Goal: Information Seeking & Learning: Learn about a topic

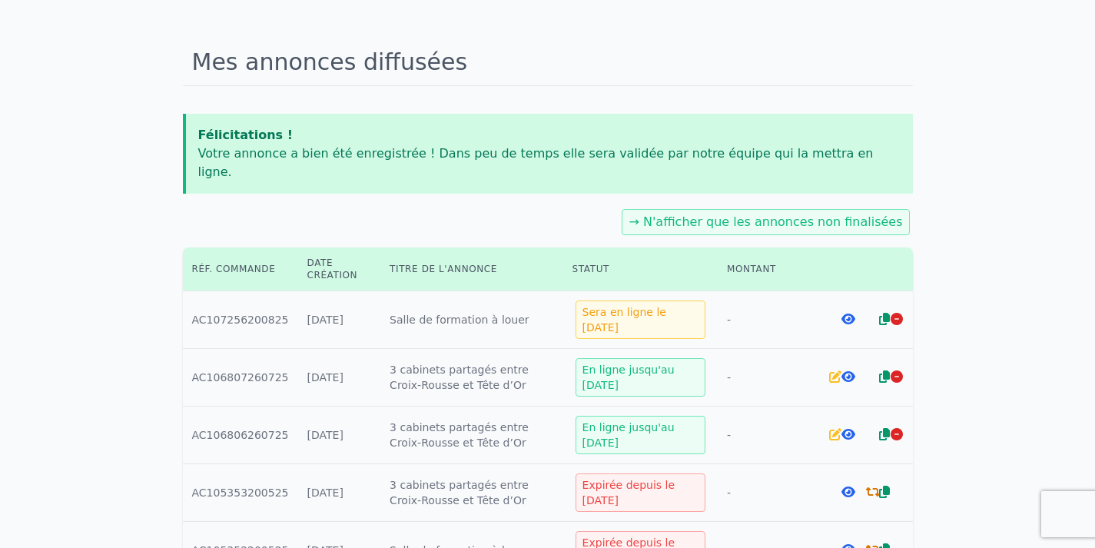
scroll to position [95, 0]
click at [577, 206] on div "→ N'afficher que les annonces non finalisées" at bounding box center [548, 222] width 730 height 32
click at [849, 371] on icon at bounding box center [849, 377] width 14 height 12
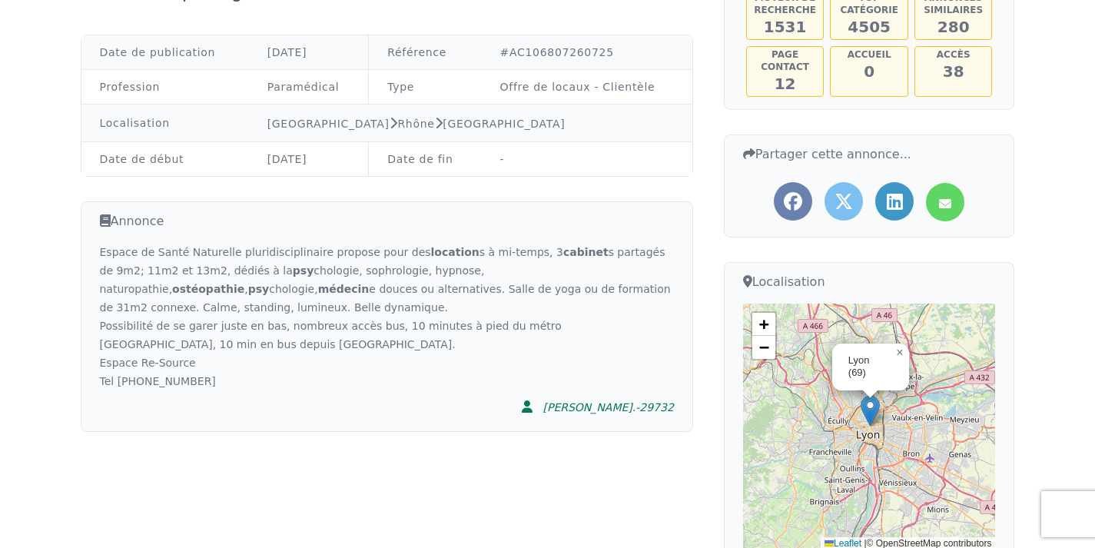
scroll to position [211, 0]
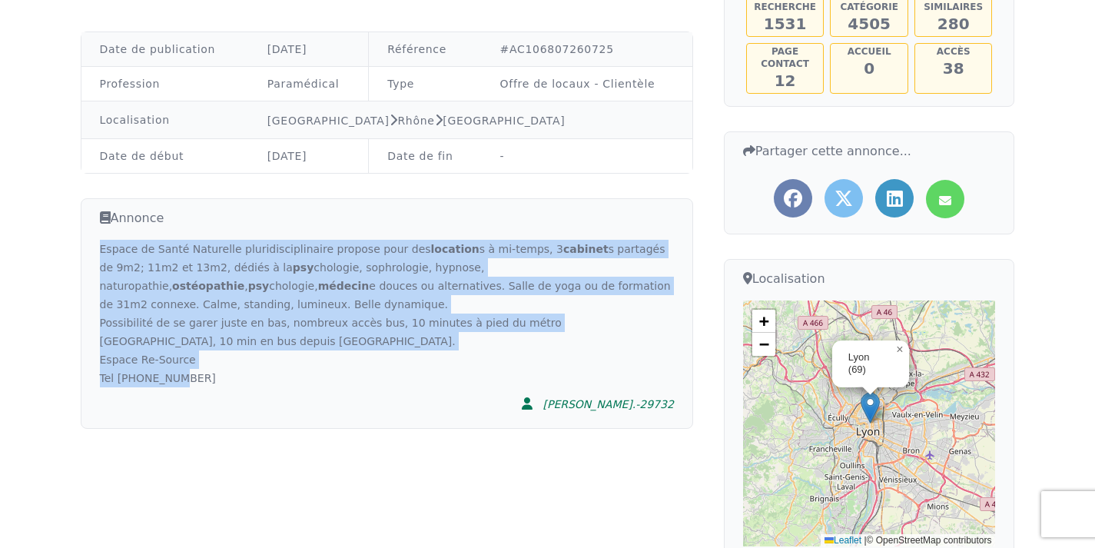
drag, startPoint x: 206, startPoint y: 378, endPoint x: 87, endPoint y: 250, distance: 175.2
click at [87, 250] on div "Annonce Espace de Santé Naturelle pluridisciplinaire propose pour des location …" at bounding box center [387, 313] width 613 height 231
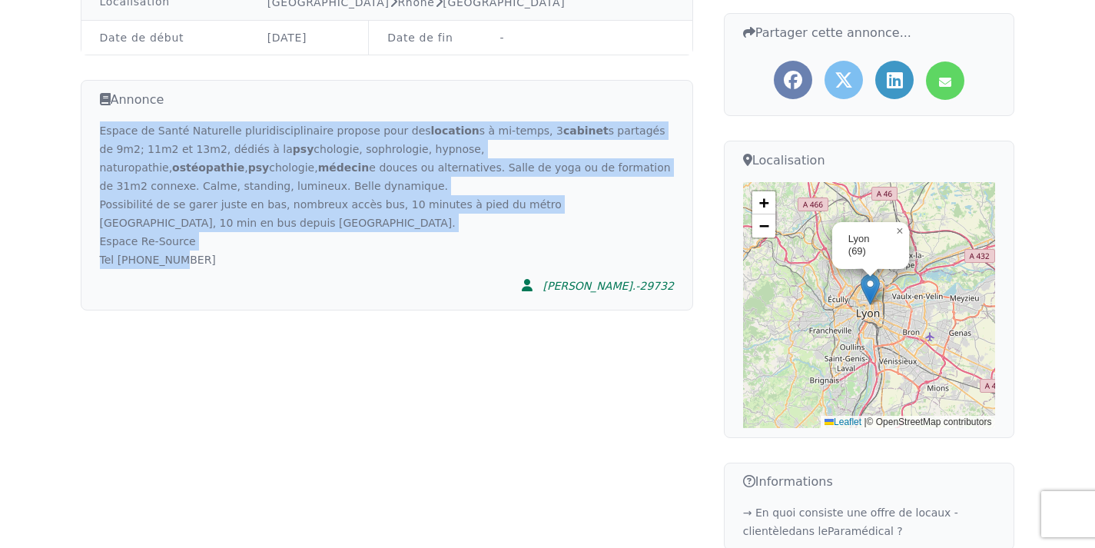
scroll to position [325, 0]
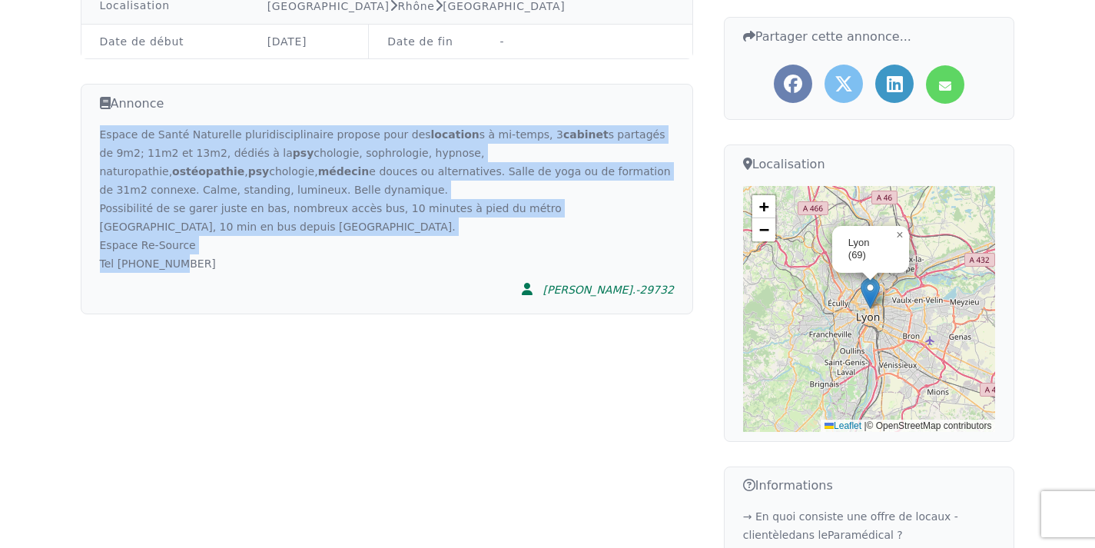
click at [246, 261] on div "Espace de Santé Naturelle pluridisciplinaire propose pour des location s à mi-t…" at bounding box center [387, 199] width 574 height 148
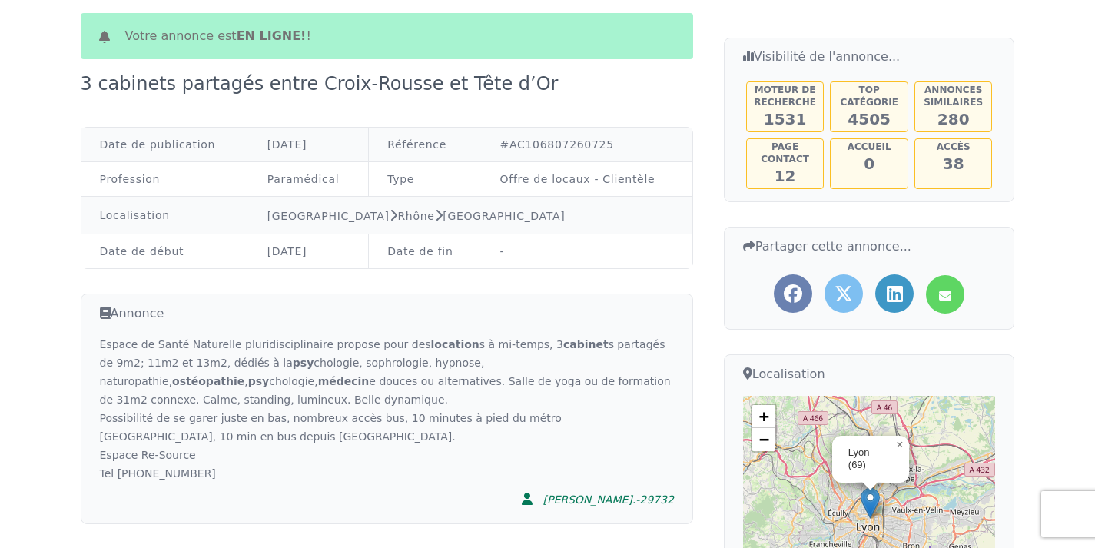
scroll to position [72, 0]
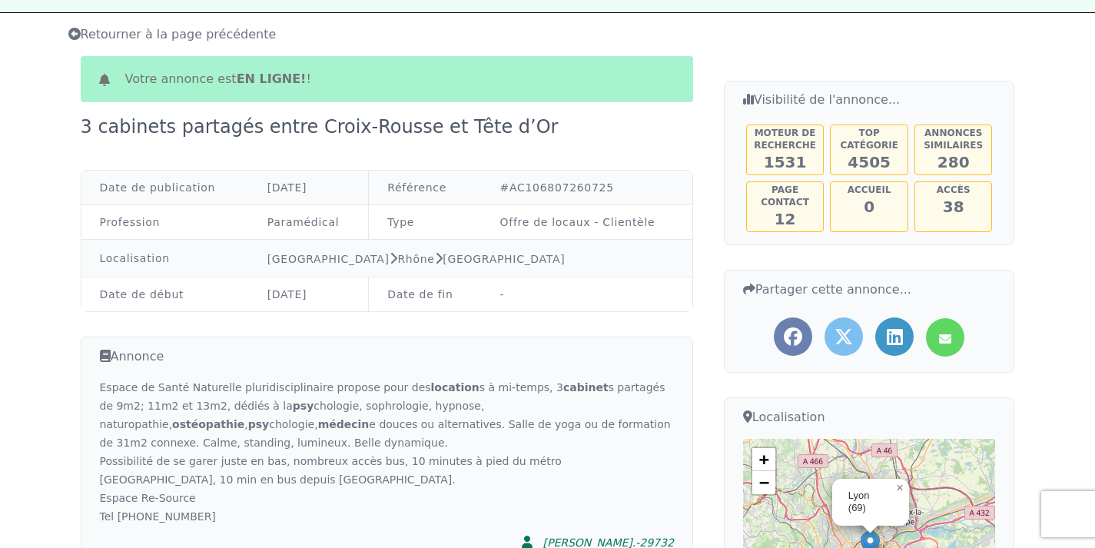
click at [78, 33] on icon at bounding box center [74, 34] width 12 height 12
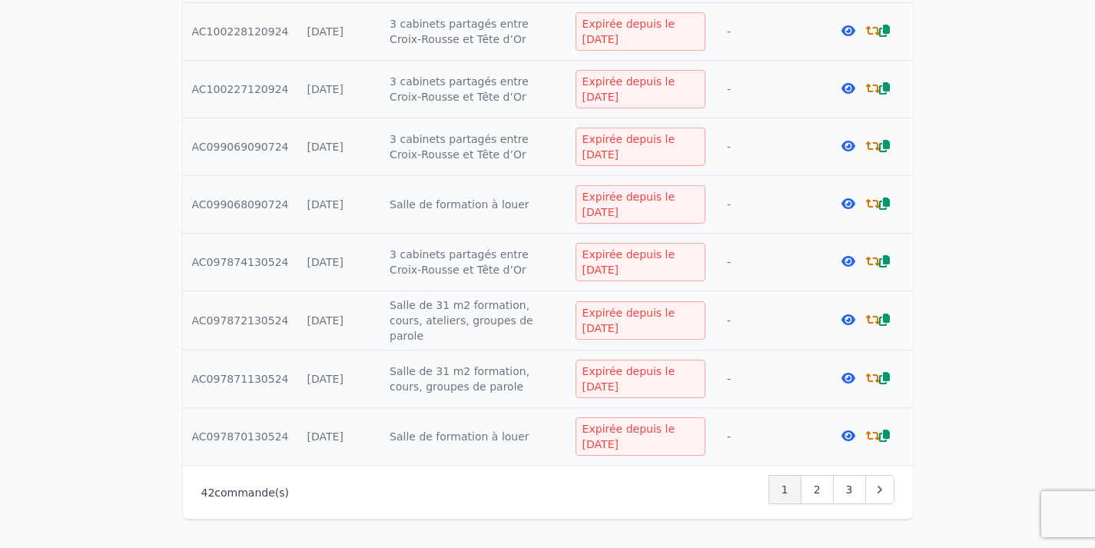
scroll to position [1169, 0]
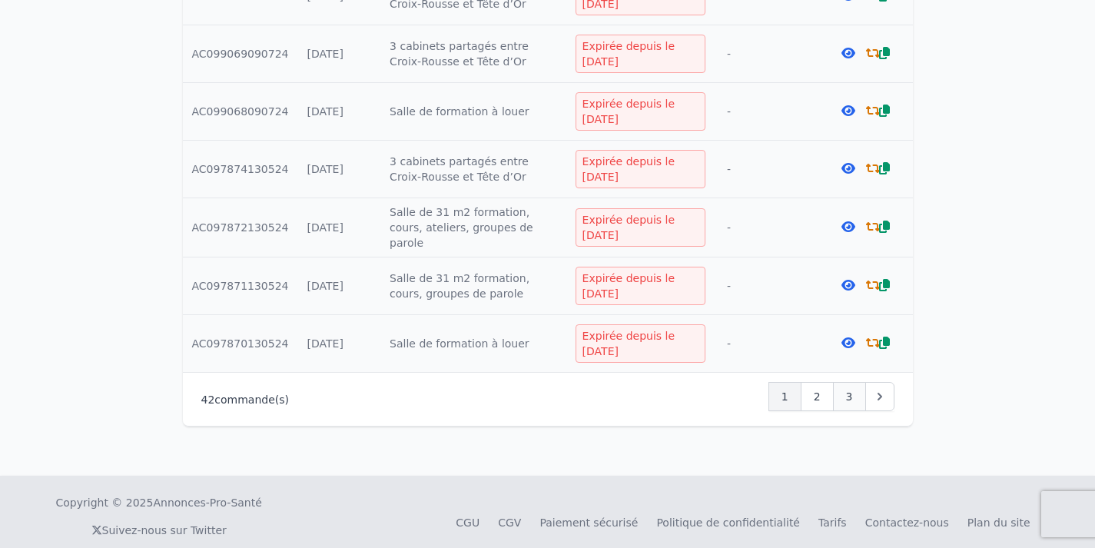
click at [853, 382] on div "3" at bounding box center [849, 396] width 33 height 29
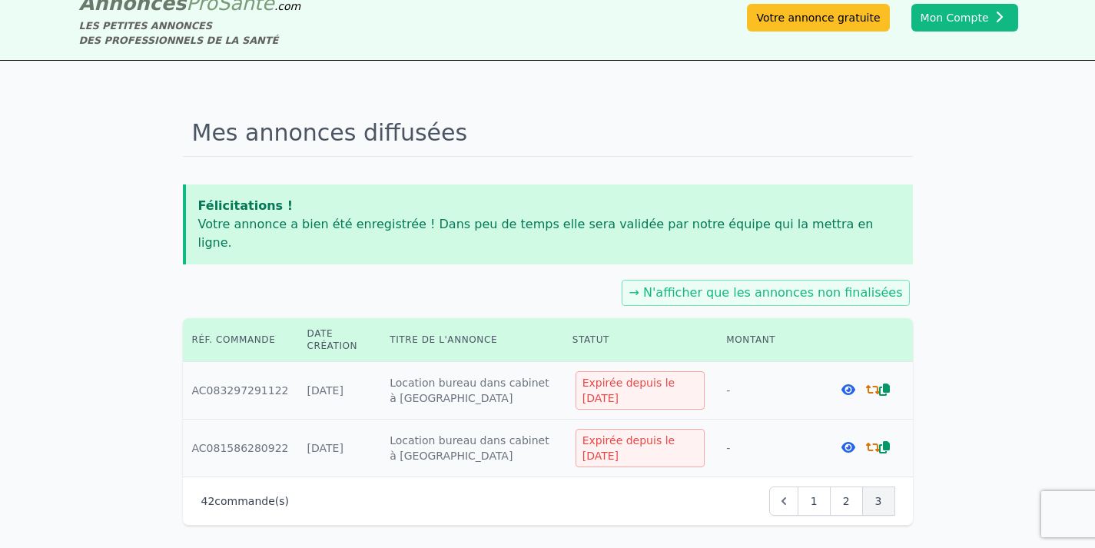
scroll to position [126, 0]
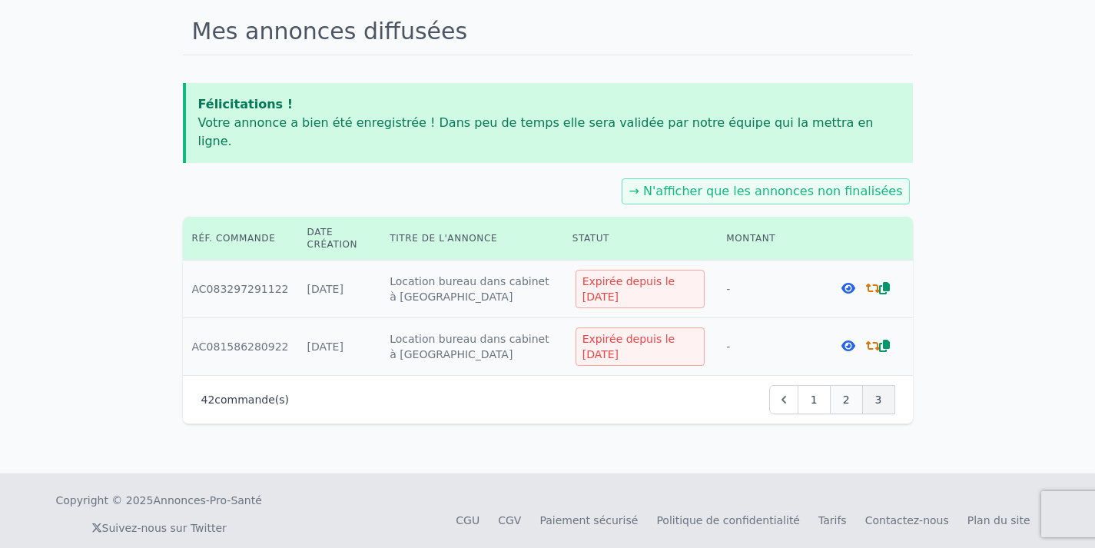
click at [845, 392] on span "2" at bounding box center [846, 399] width 7 height 15
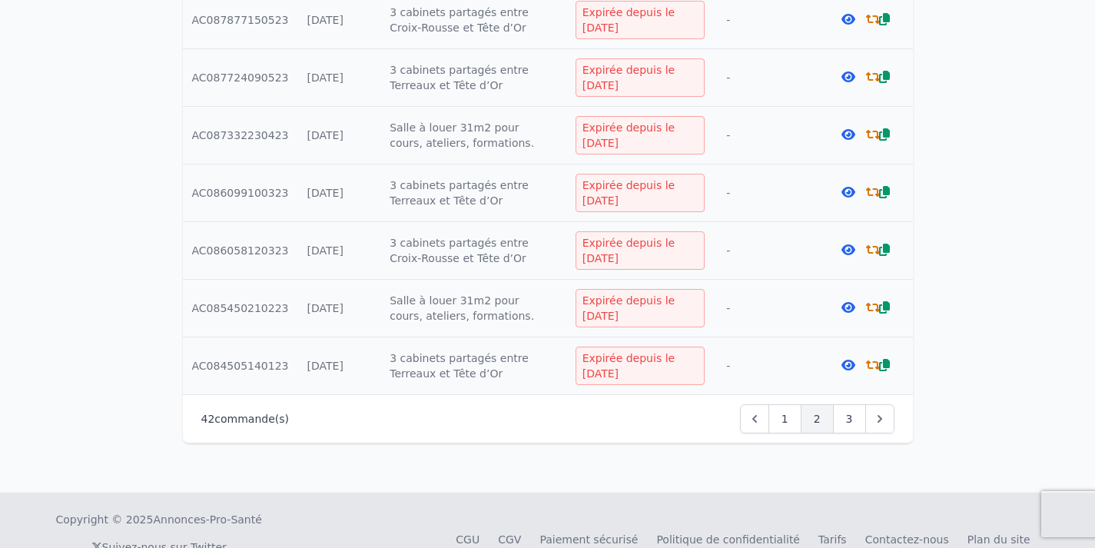
scroll to position [1145, 0]
click at [852, 243] on icon at bounding box center [849, 249] width 14 height 12
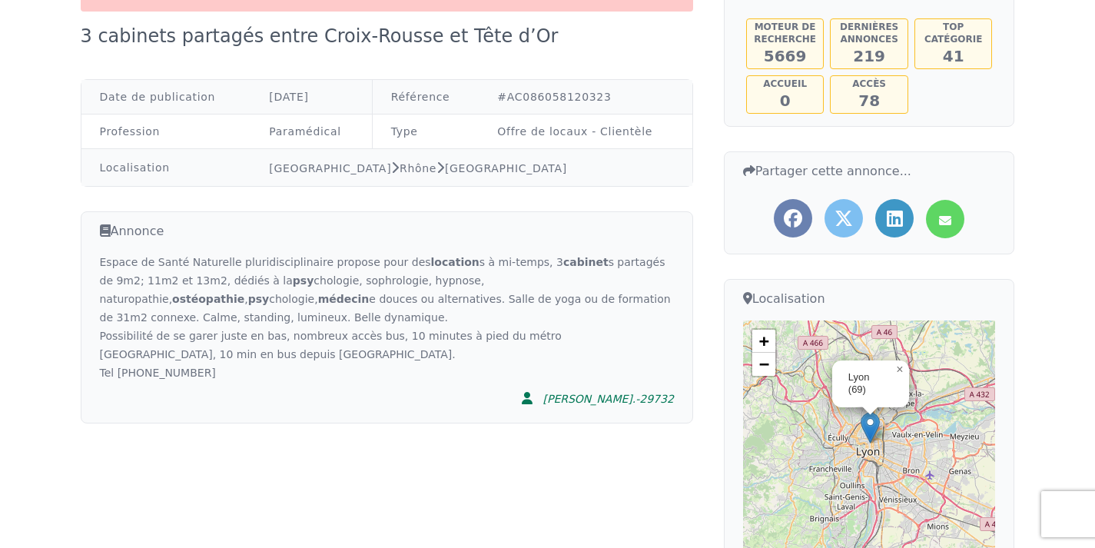
scroll to position [179, 0]
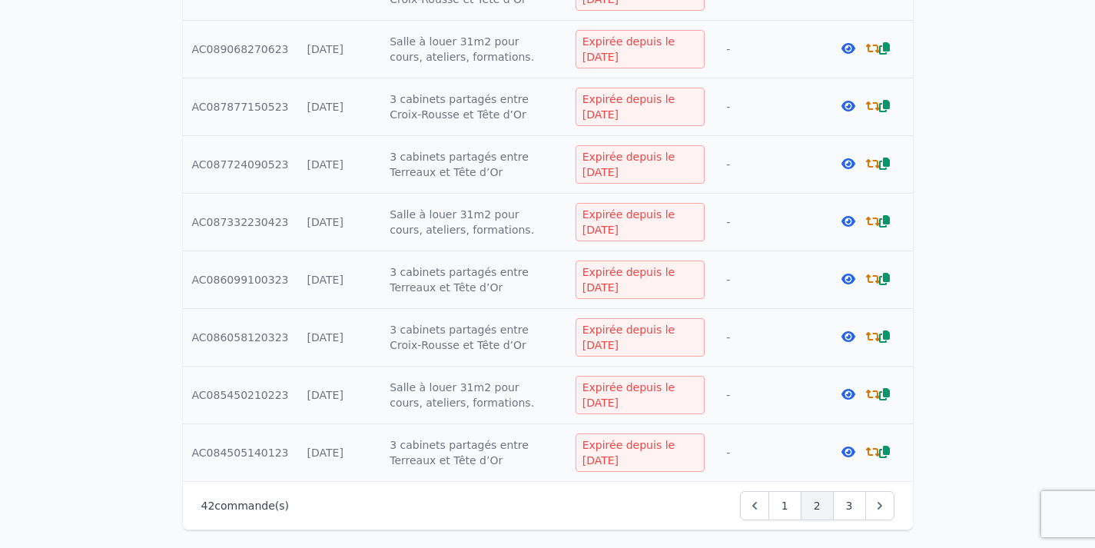
scroll to position [1078, 0]
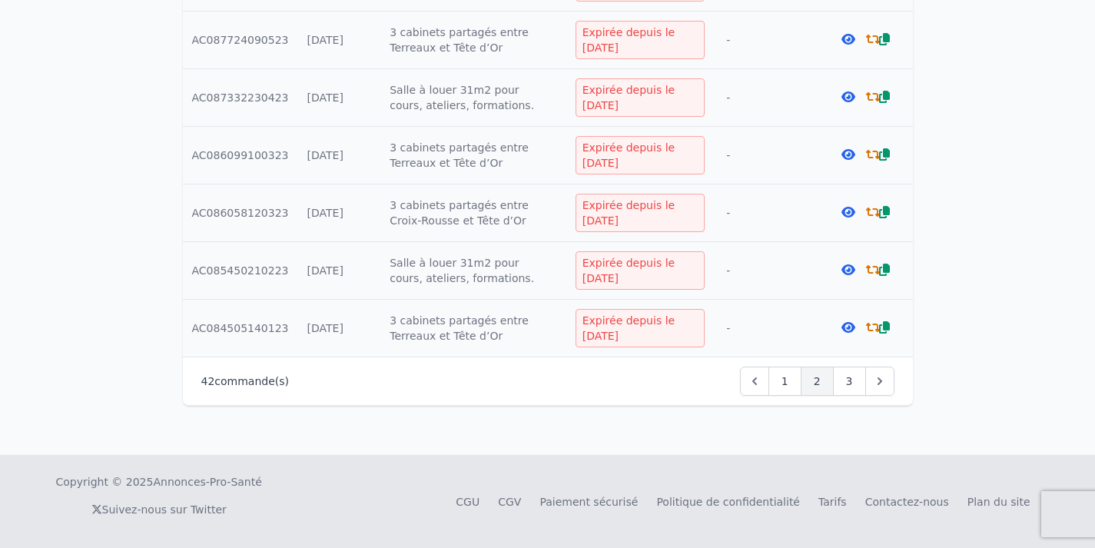
click at [882, 381] on icon "Pagination" at bounding box center [880, 381] width 15 height 15
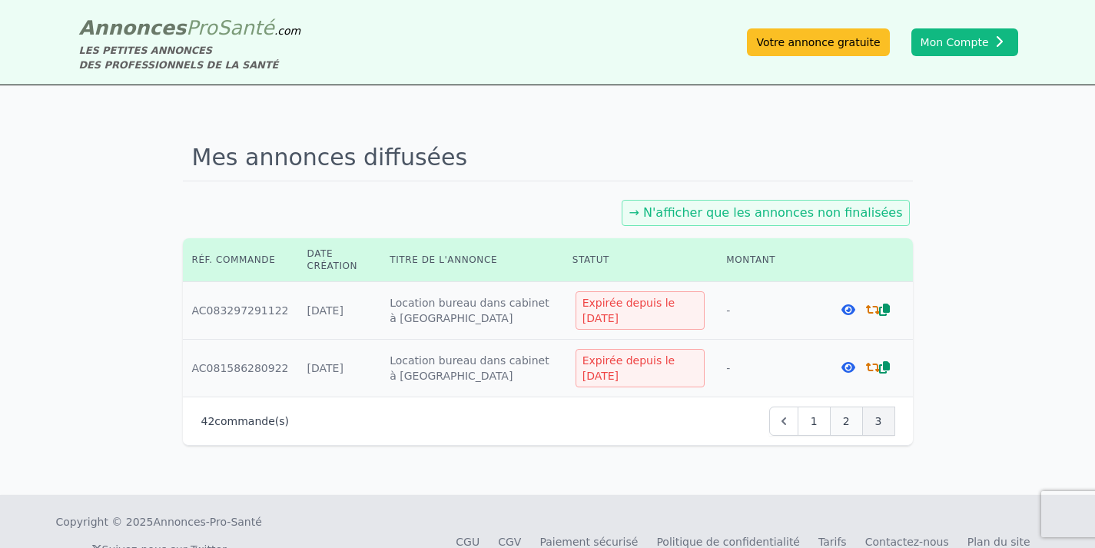
click at [846, 419] on span "2" at bounding box center [846, 421] width 7 height 15
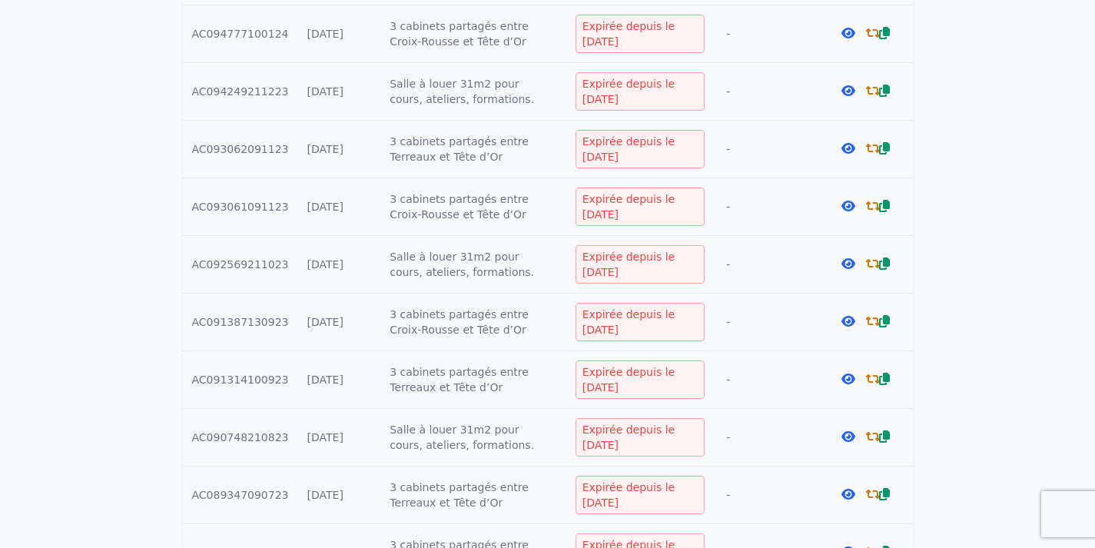
scroll to position [394, 0]
click at [850, 147] on icon at bounding box center [849, 147] width 14 height 12
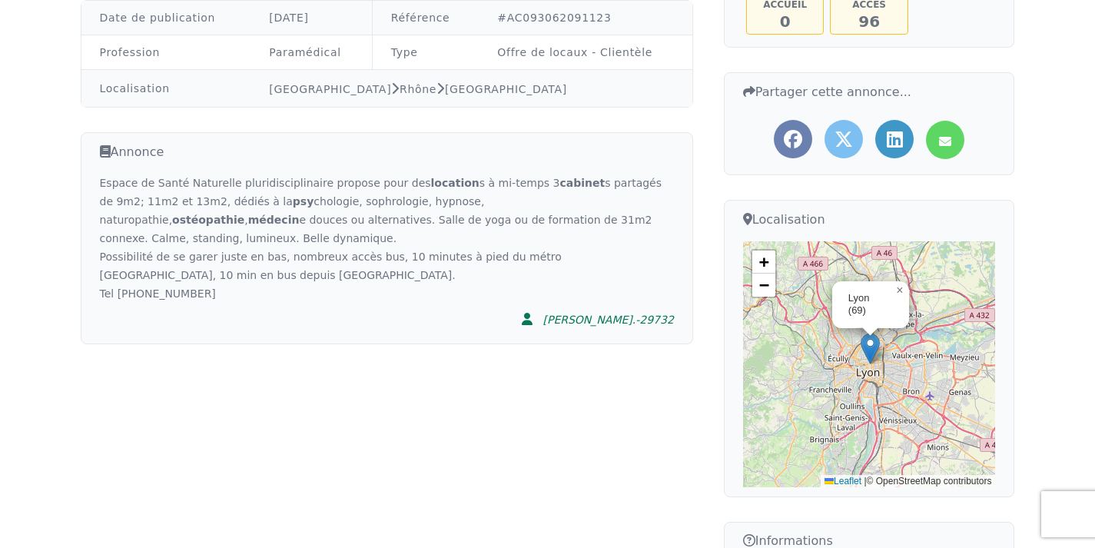
scroll to position [261, 0]
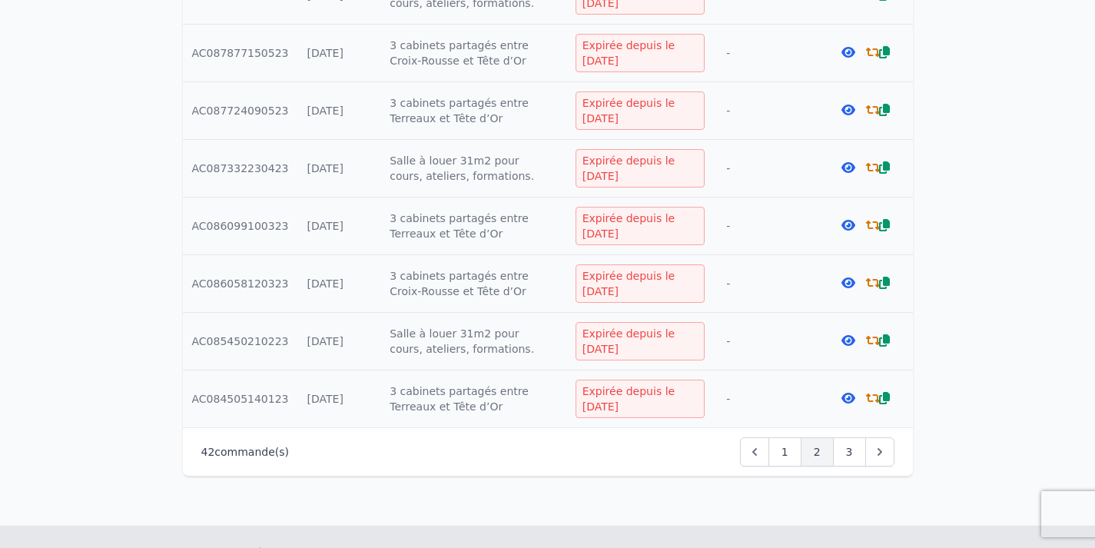
scroll to position [1078, 0]
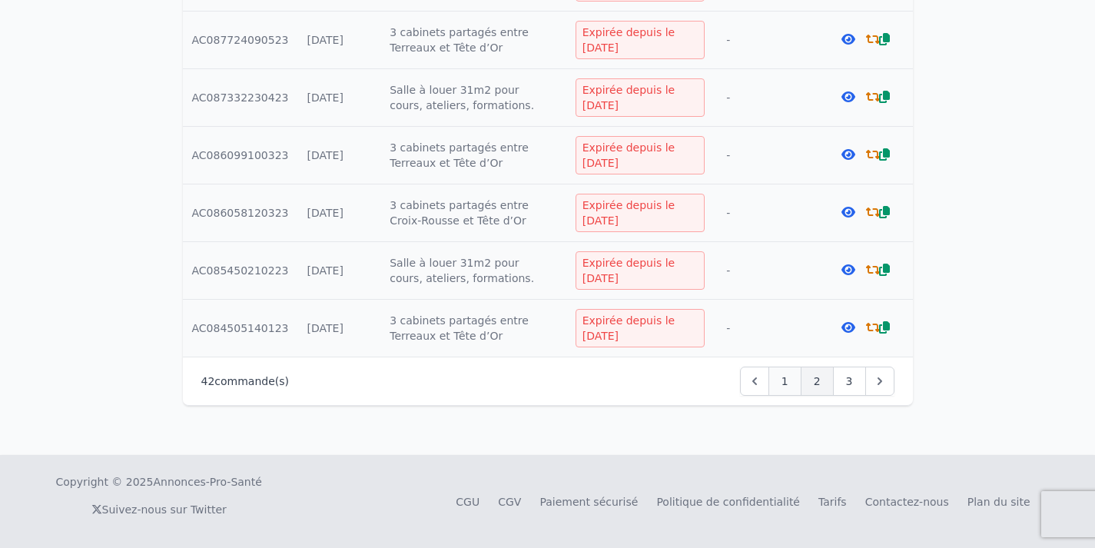
click at [785, 380] on span "1" at bounding box center [785, 381] width 7 height 15
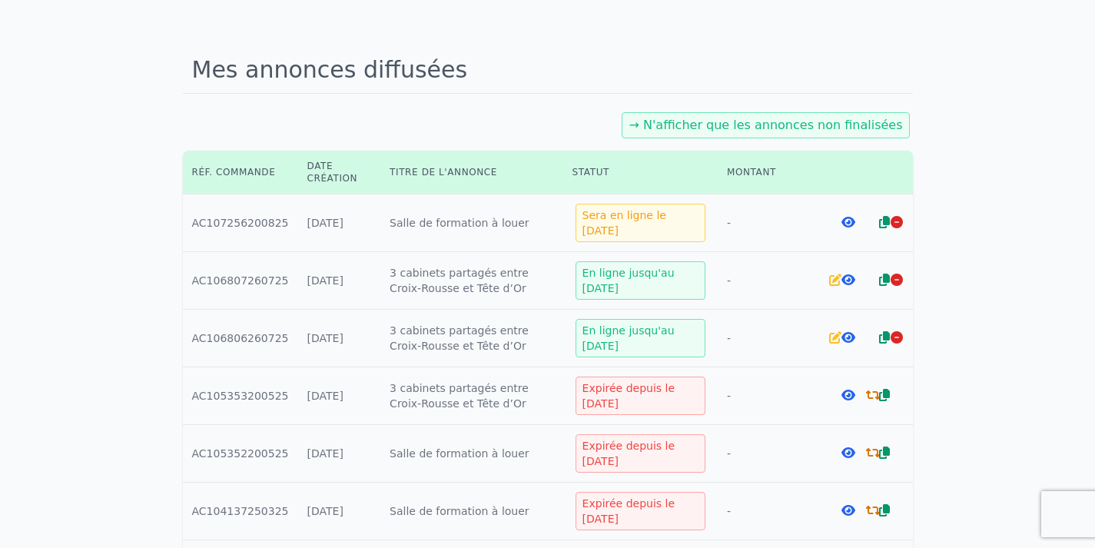
scroll to position [100, 0]
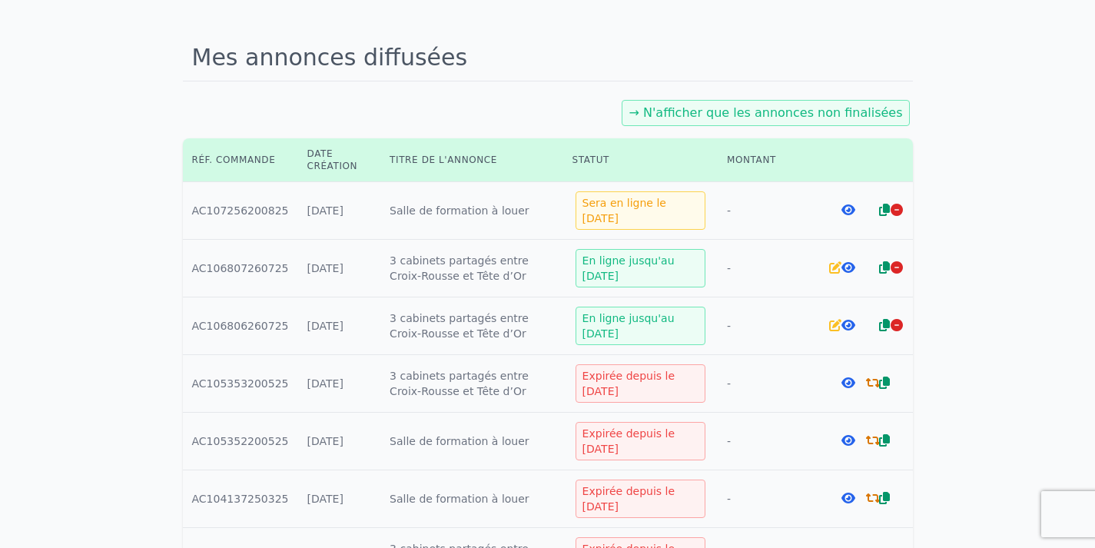
click at [840, 270] on icon at bounding box center [835, 267] width 12 height 12
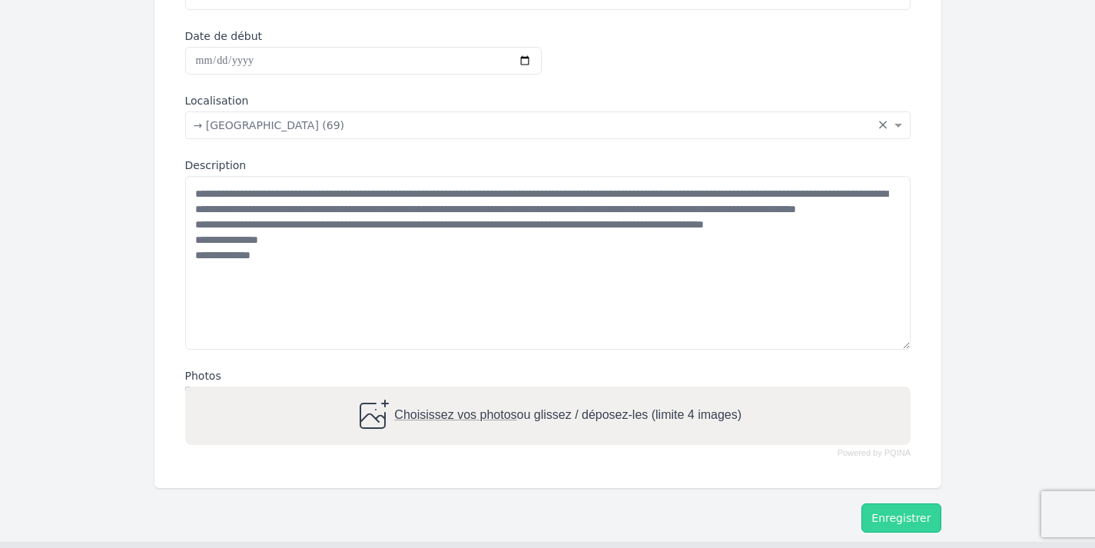
scroll to position [458, 0]
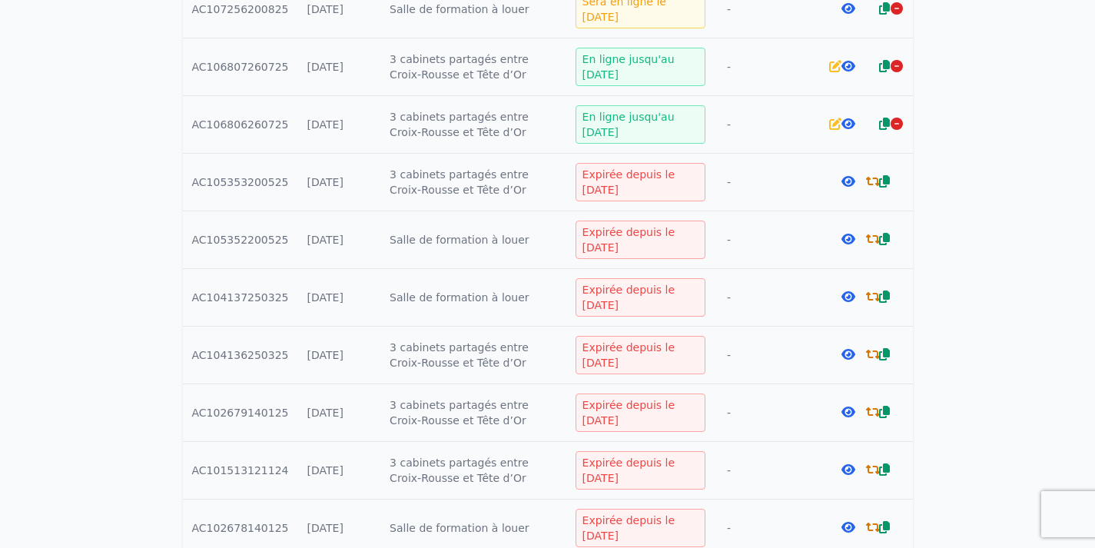
scroll to position [337, 0]
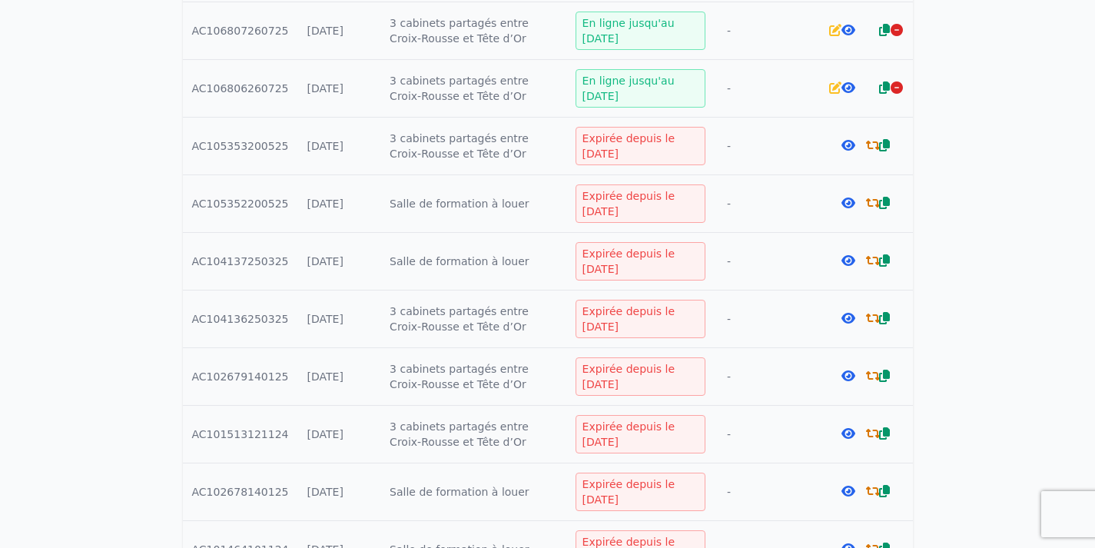
click at [848, 145] on icon at bounding box center [849, 145] width 14 height 12
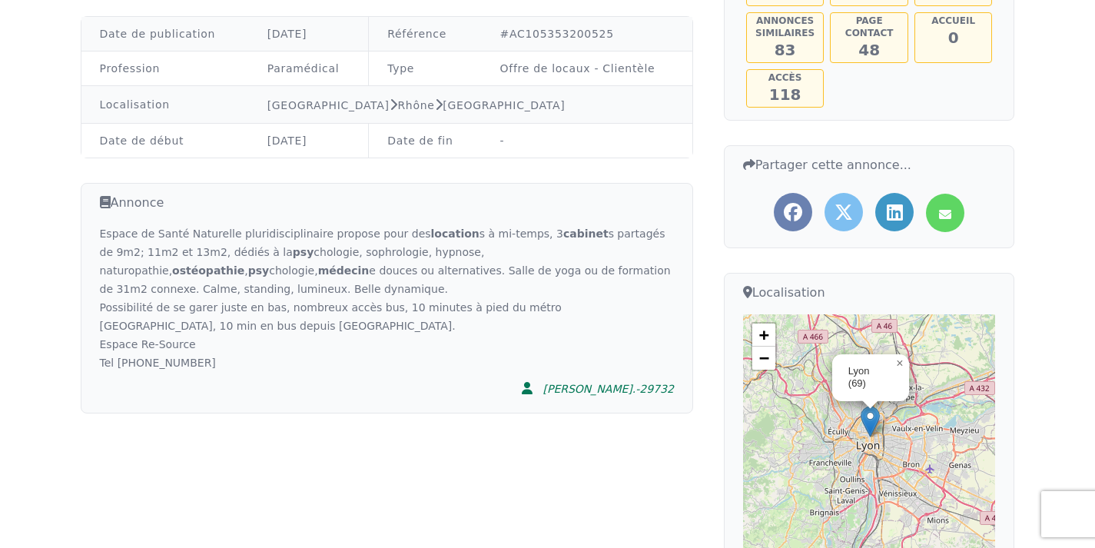
scroll to position [287, 0]
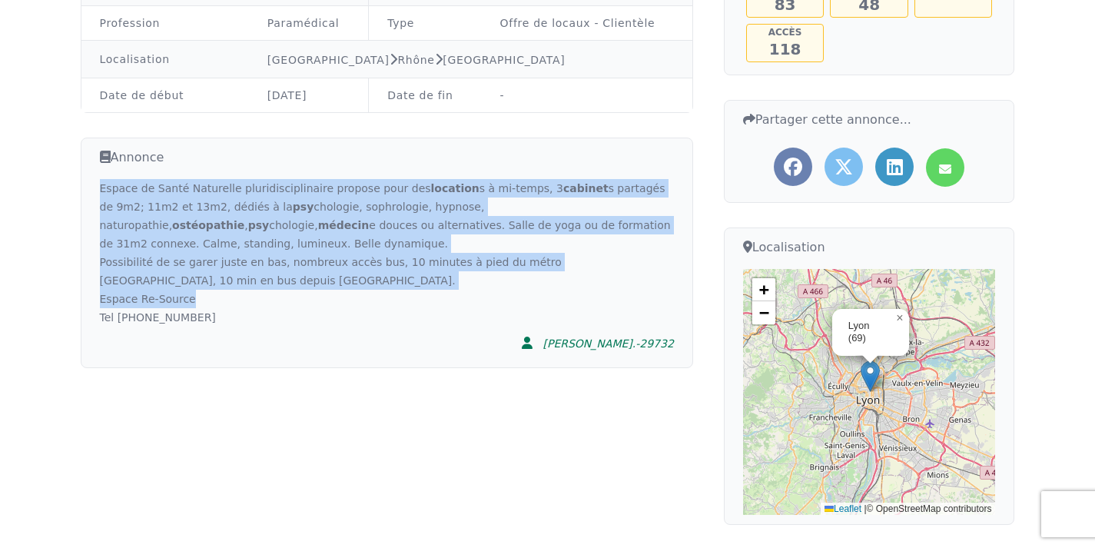
drag, startPoint x: 100, startPoint y: 187, endPoint x: 250, endPoint y: 297, distance: 185.9
click at [250, 297] on div "Espace de Santé Naturelle pluridisciplinaire propose pour des location s à mi-t…" at bounding box center [387, 253] width 574 height 148
copy div "Espace de Santé Naturelle pluridisciplinaire propose pour des location s à mi-t…"
